Goal: Task Accomplishment & Management: Complete application form

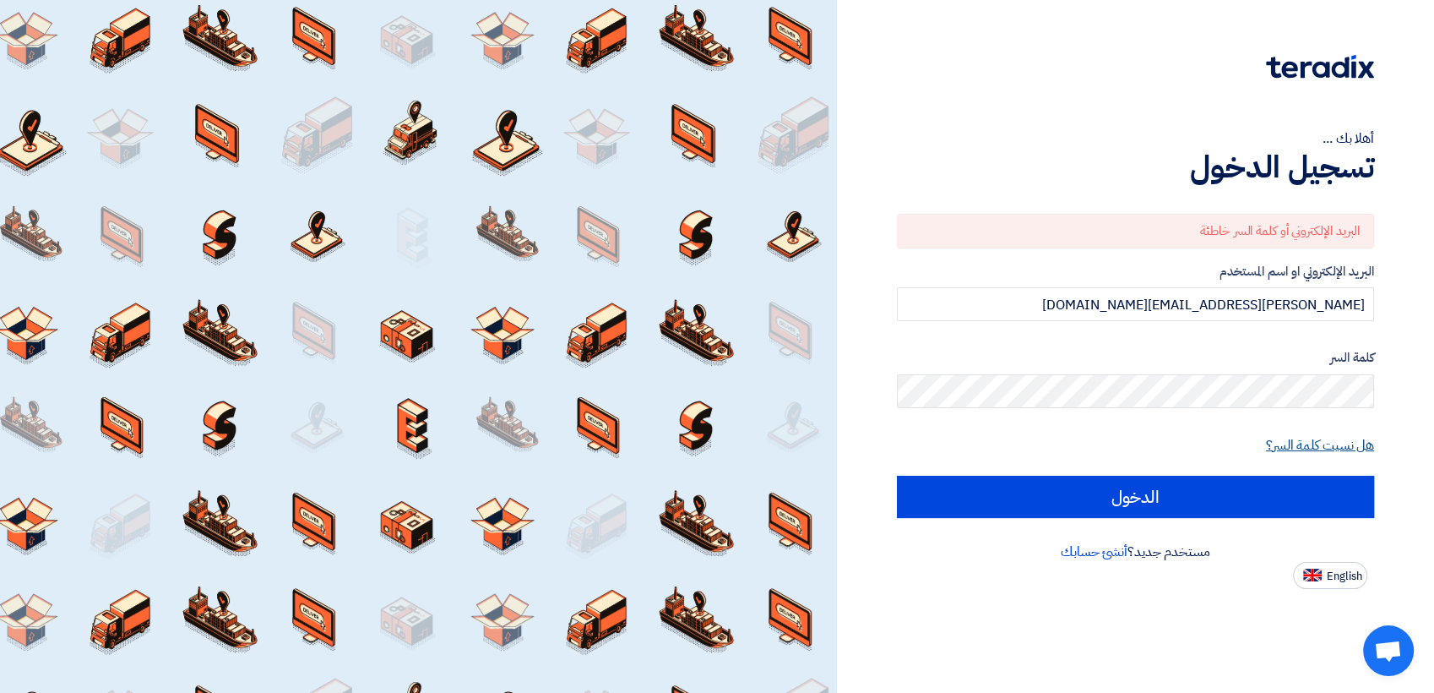
click at [1279, 447] on link "هل نسيت كلمة السر؟" at bounding box center [1320, 445] width 108 height 20
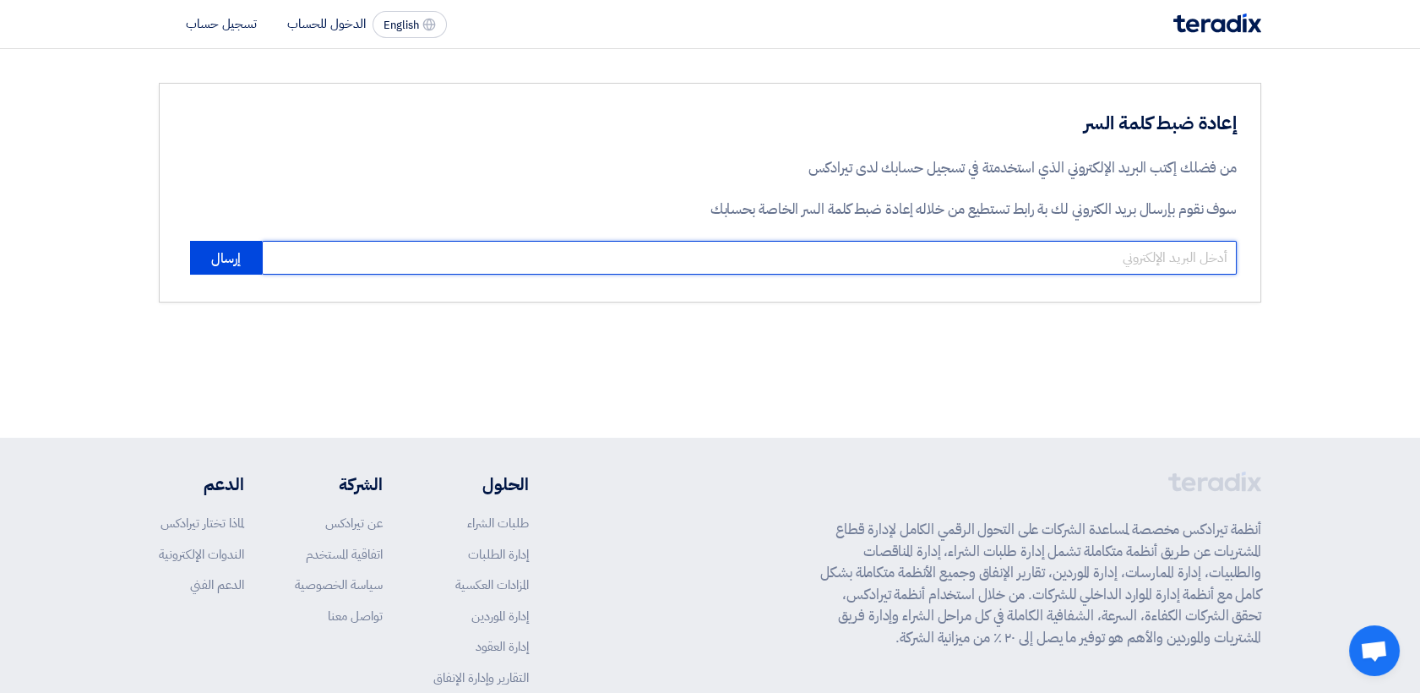
click at [793, 247] on input "email" at bounding box center [749, 258] width 975 height 34
type input "[PERSON_NAME][EMAIL_ADDRESS][DOMAIN_NAME]"
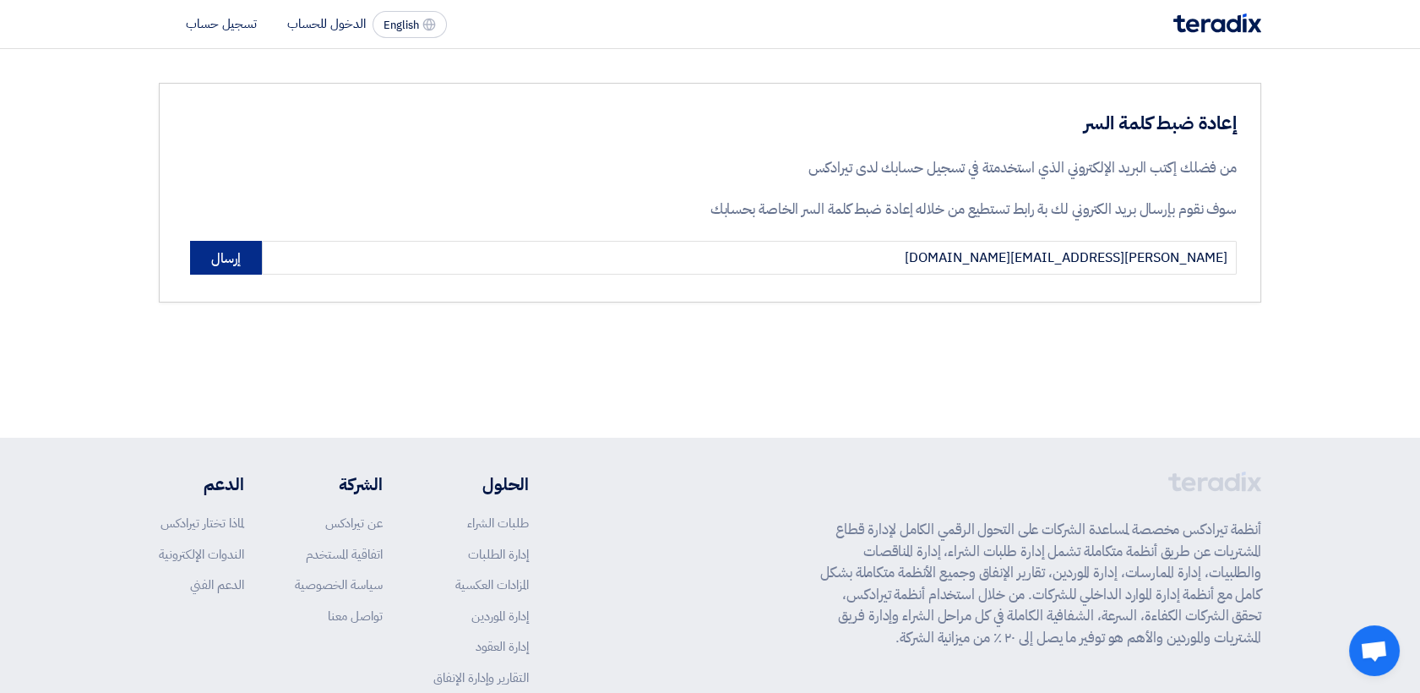
click at [209, 258] on button "إرسال" at bounding box center [226, 258] width 72 height 34
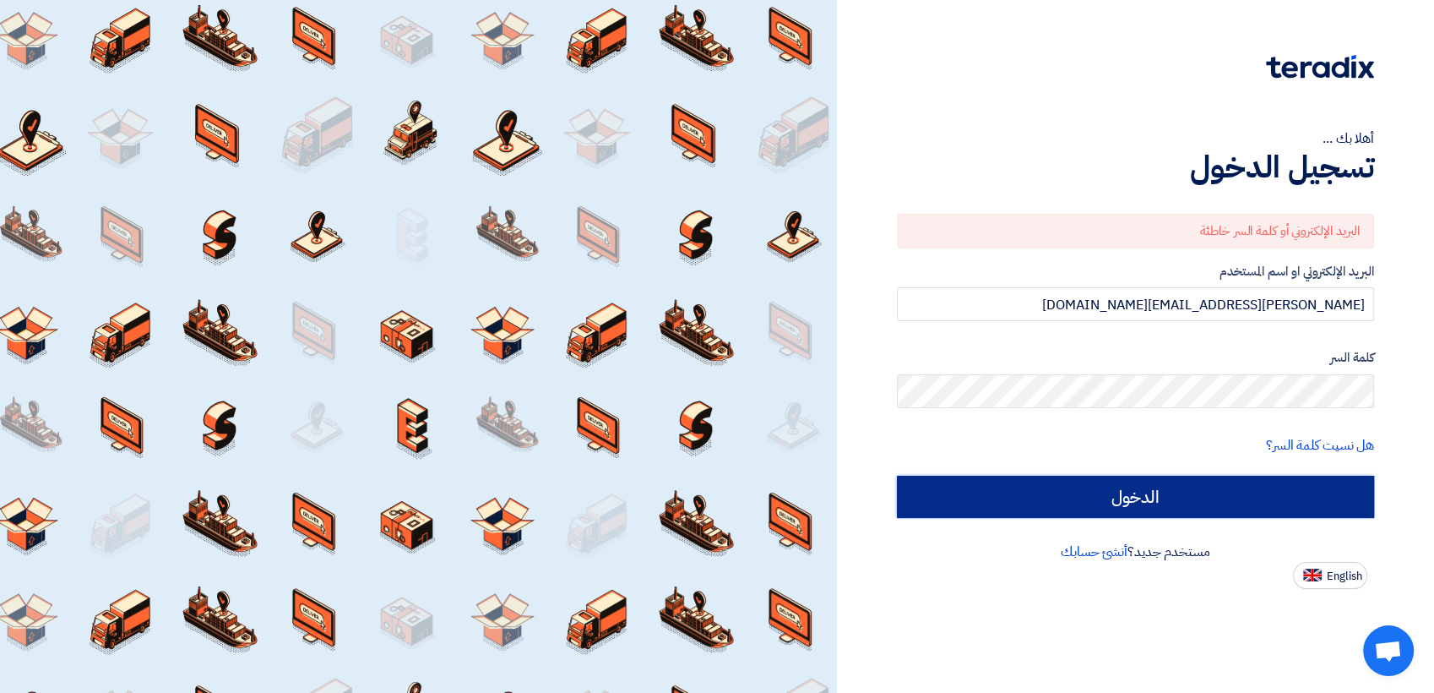
click at [1166, 503] on input "الدخول" at bounding box center [1136, 497] width 478 height 42
click at [991, 488] on input "الدخول" at bounding box center [1136, 497] width 478 height 42
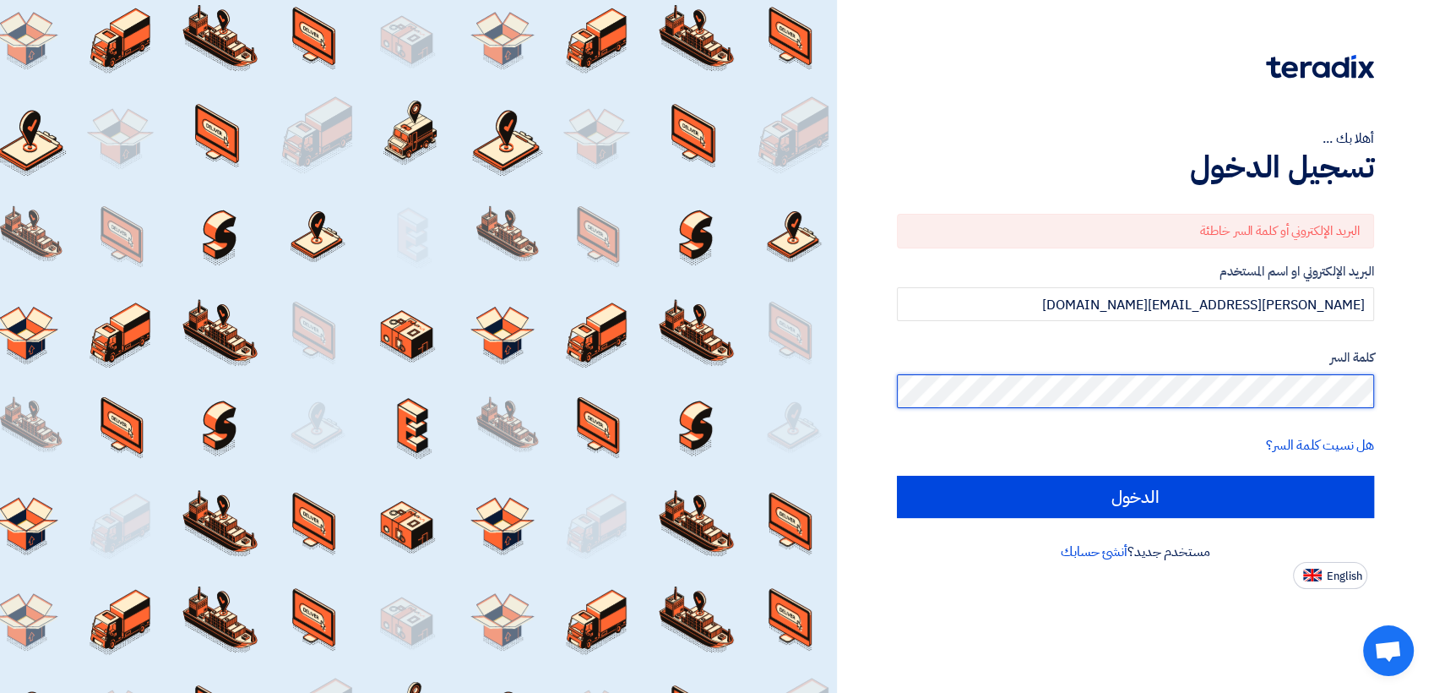
click at [897, 476] on input "الدخول" at bounding box center [1136, 497] width 478 height 42
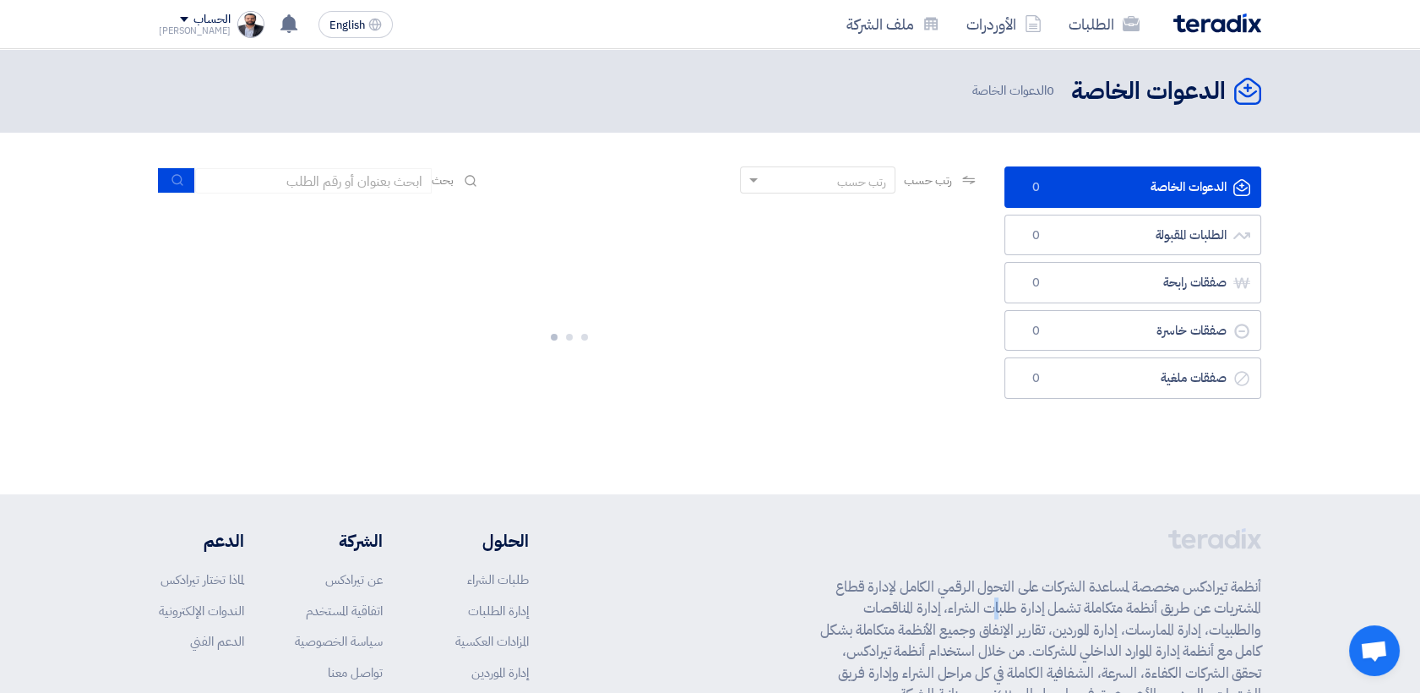
click at [1047, 604] on p "أنظمة تيرادكس مخصصة لمساعدة الشركات على التحول الرقمي الكامل لإدارة قطاع المشتر…" at bounding box center [1040, 640] width 441 height 129
drag, startPoint x: 1047, startPoint y: 604, endPoint x: 1358, endPoint y: 366, distance: 391.6
click at [1358, 366] on section "الدعوات الخاصة الدعوات الخاصة 1 الطلبات المقبولة الطلبات المقبولة 1 صفقات رابحة…" at bounding box center [710, 313] width 1420 height 361
click at [1105, 182] on link "الدعوات الخاصة الدعوات الخاصة 1" at bounding box center [1132, 186] width 257 height 41
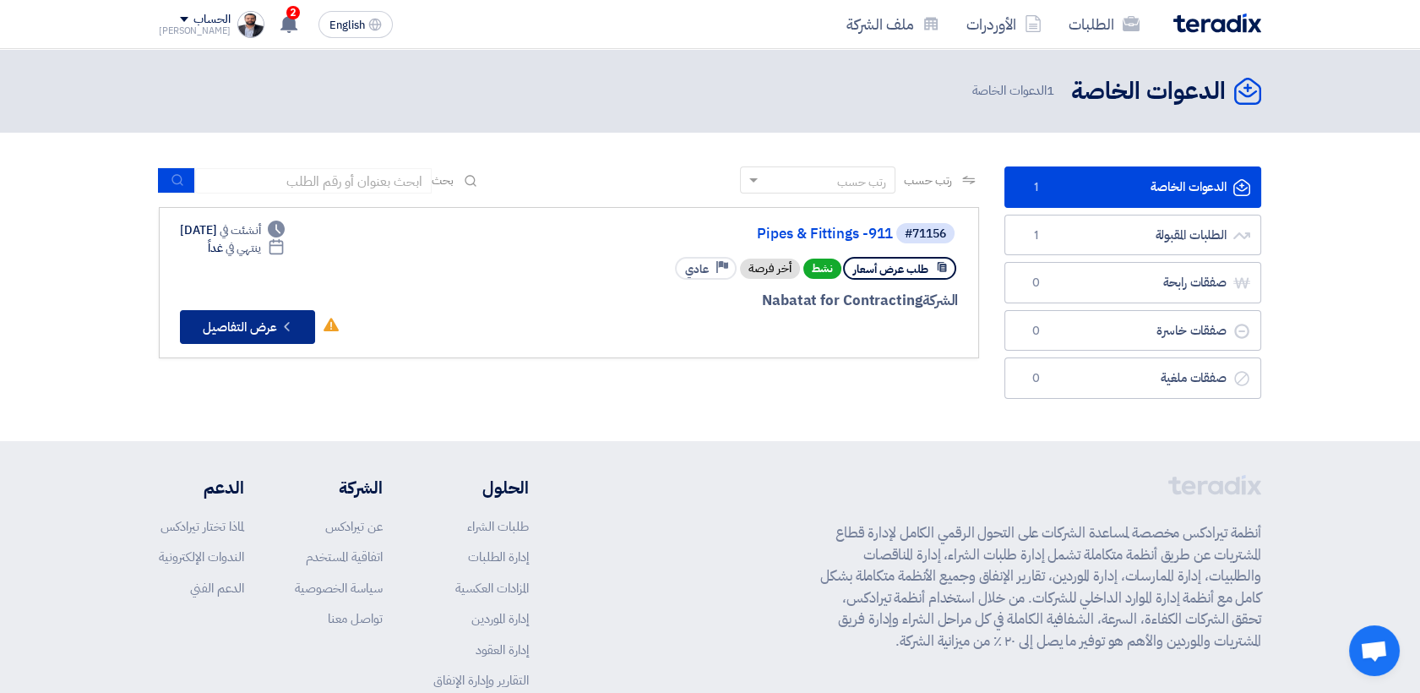
click at [272, 329] on button "Check details عرض التفاصيل" at bounding box center [247, 327] width 135 height 34
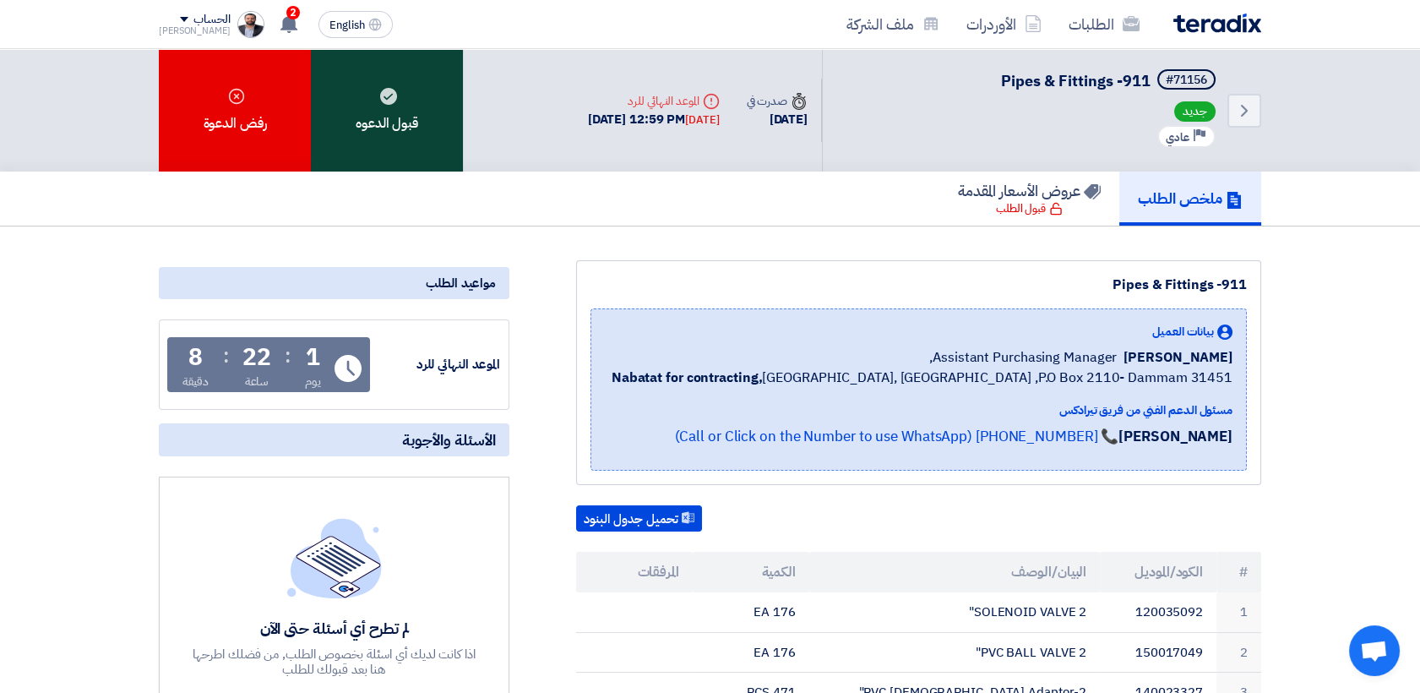
click at [410, 128] on div "قبول الدعوه" at bounding box center [387, 110] width 152 height 122
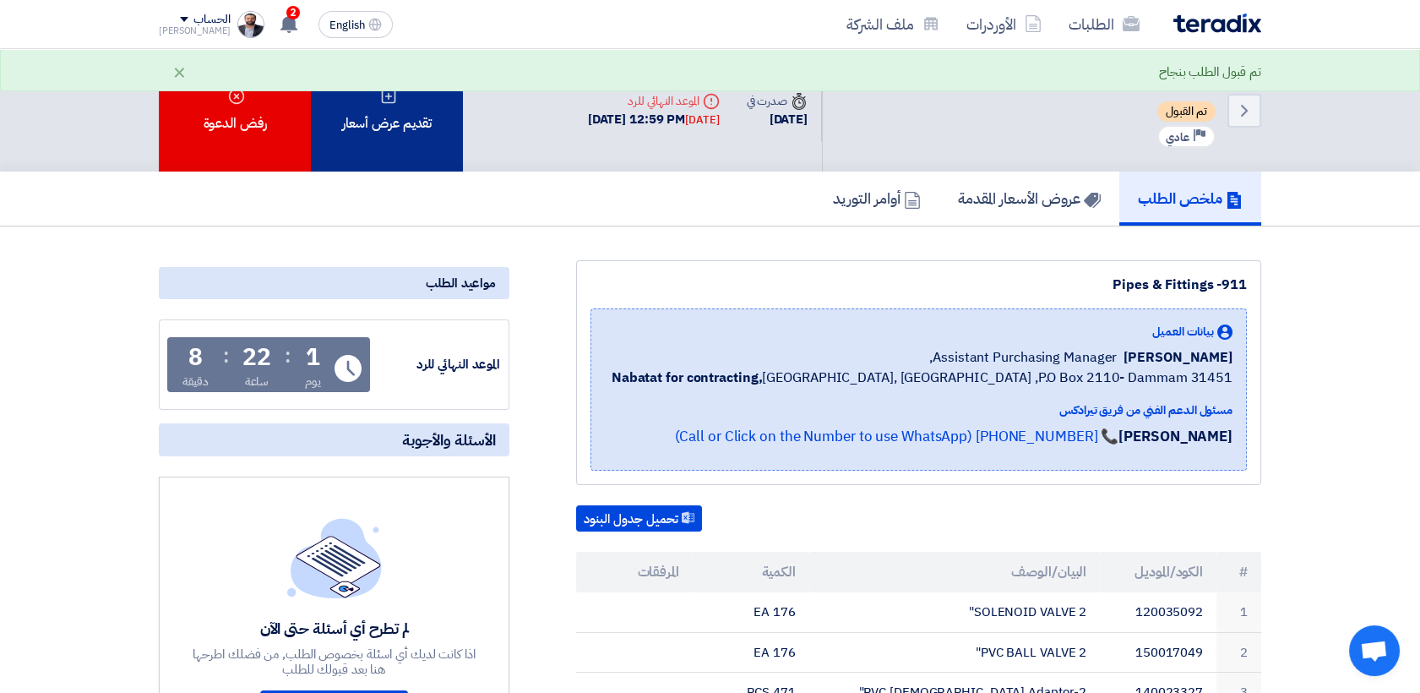
click at [394, 150] on div "تقديم عرض أسعار" at bounding box center [387, 110] width 152 height 122
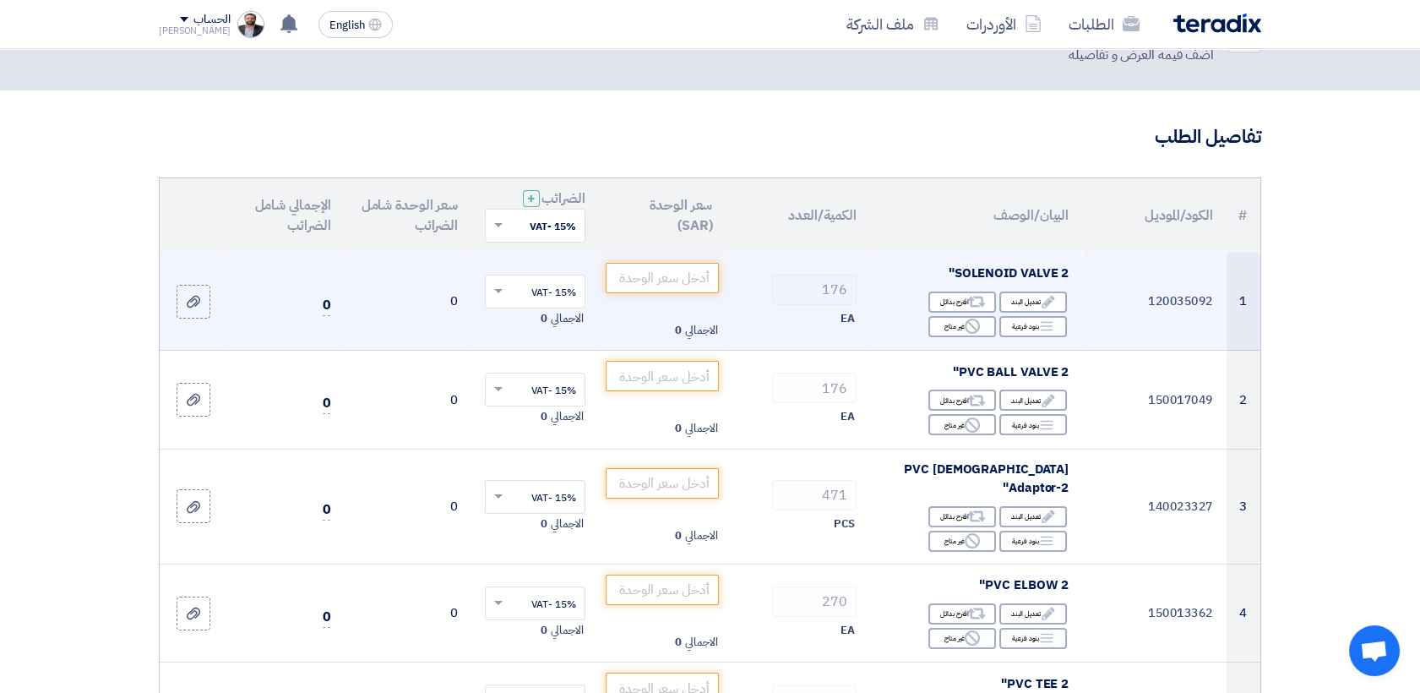
scroll to position [94, 0]
